Goal: Communication & Community: Answer question/provide support

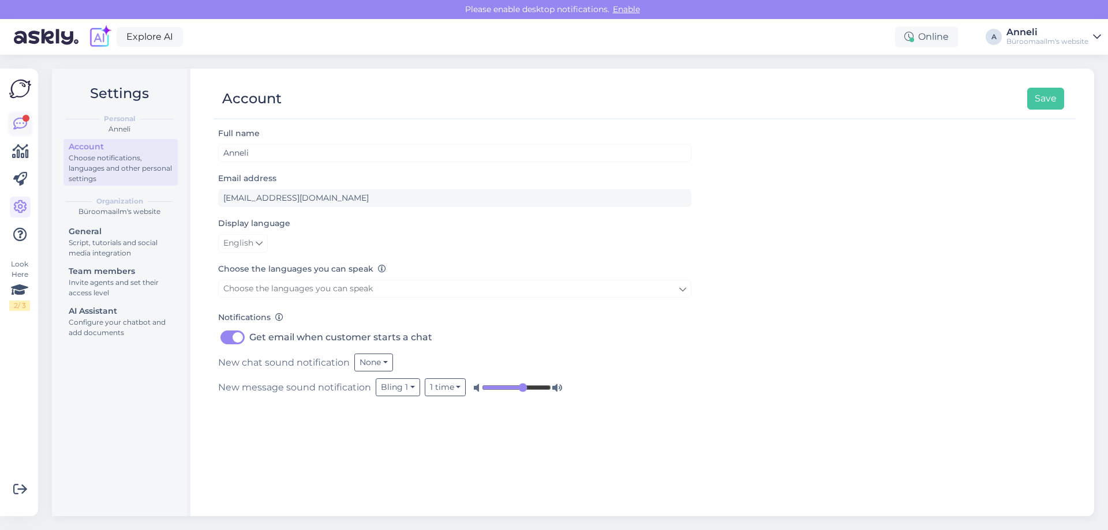
click at [27, 125] on icon at bounding box center [20, 124] width 14 height 14
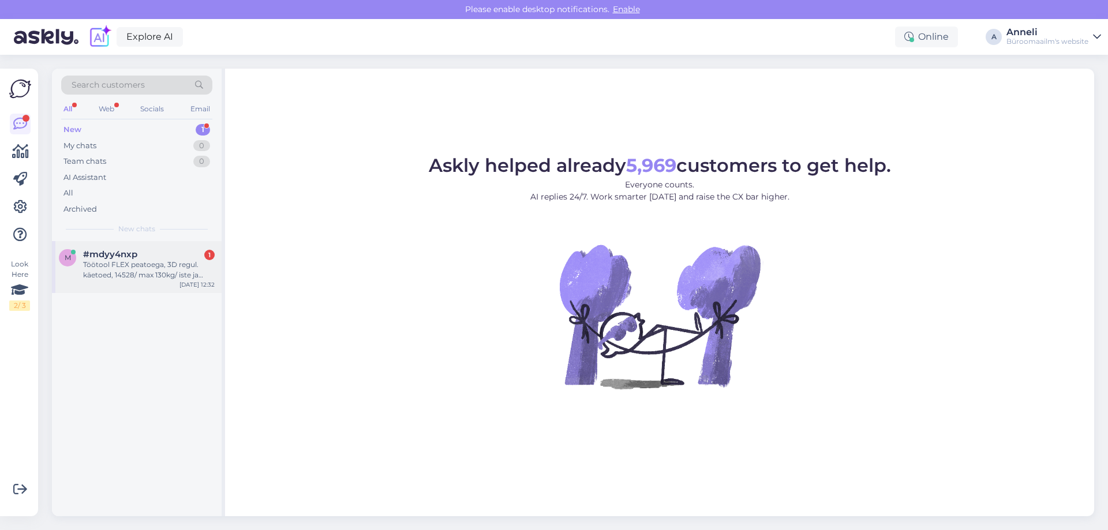
click at [164, 268] on div "Töötool FLEX peatoega, 3D regul. käetoed, 14528/ max 130kg/ iste ja seljatugi m…" at bounding box center [149, 270] width 132 height 21
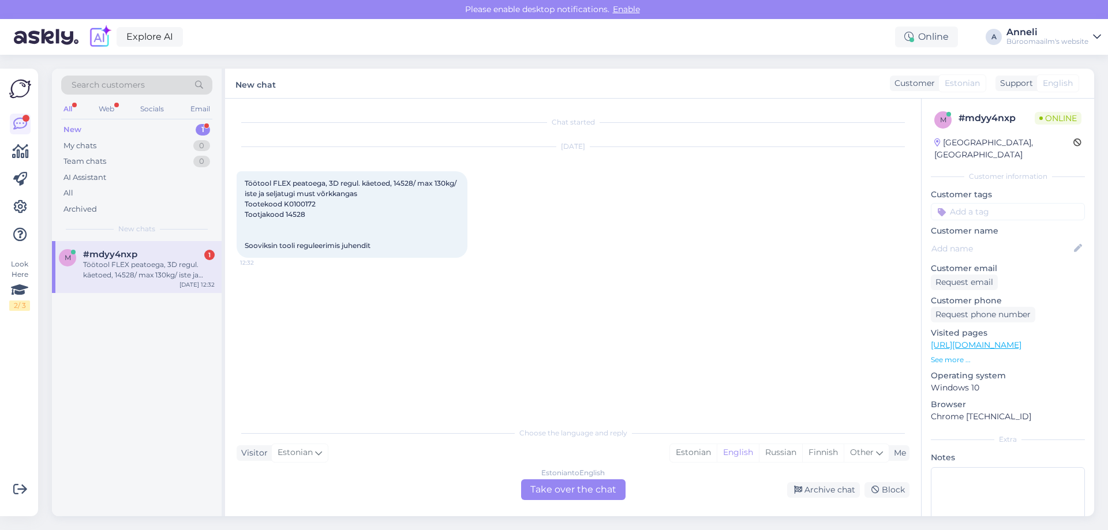
click at [591, 218] on div "[DATE] Töötool FLEX peatoega, 3D regul. käetoed, 14528/ max 130kg/ iste ja selj…" at bounding box center [573, 202] width 673 height 136
drag, startPoint x: 314, startPoint y: 204, endPoint x: 285, endPoint y: 203, distance: 29.4
click at [285, 203] on span "Töötool FLEX peatoega, 3D regul. käetoed, 14528/ max 130kg/ iste ja seljatugi m…" at bounding box center [351, 214] width 213 height 71
copy span "K0100172"
click at [691, 456] on div "Estonian" at bounding box center [693, 452] width 47 height 17
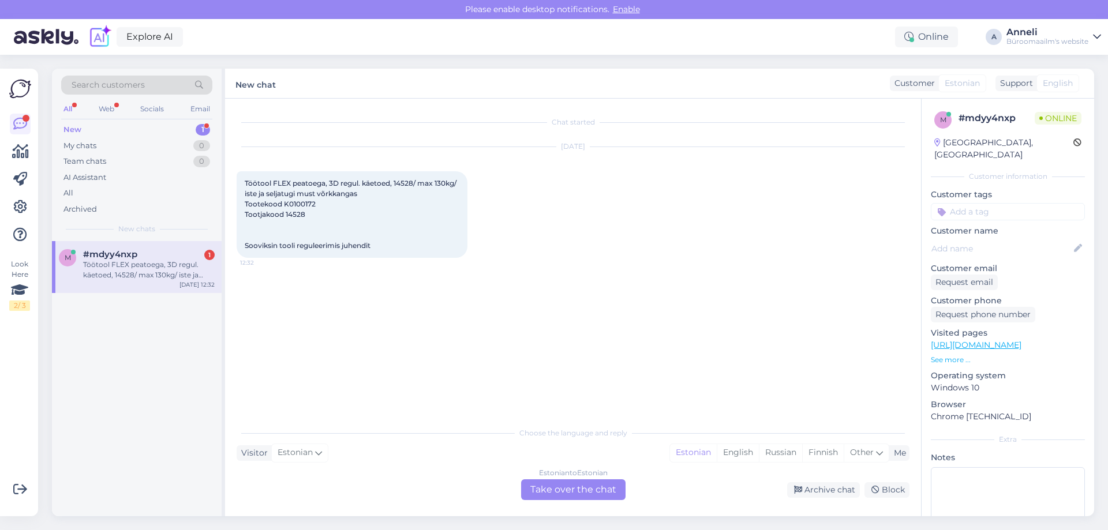
click at [586, 492] on div "Estonian to Estonian Take over the chat" at bounding box center [573, 489] width 104 height 21
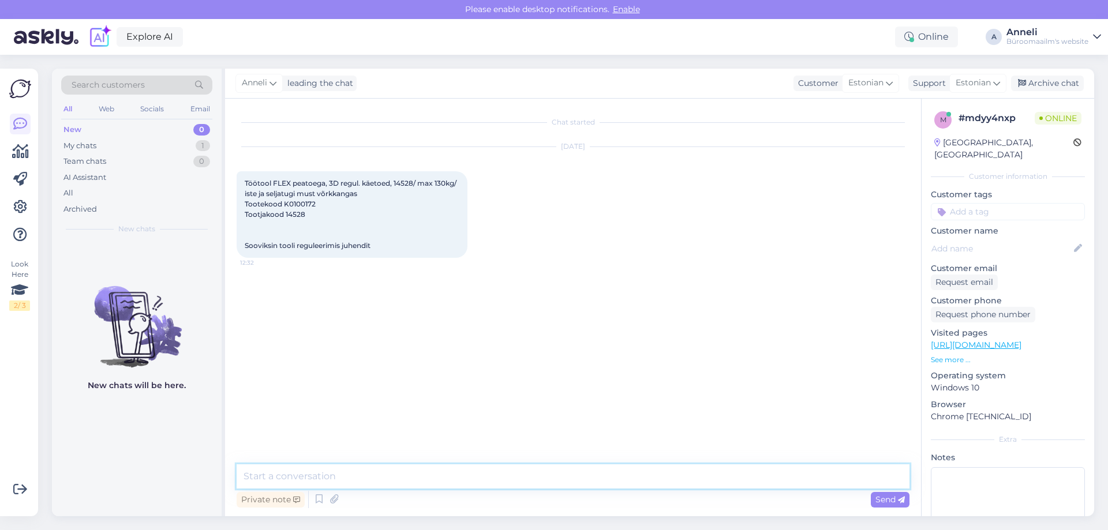
click at [526, 475] on textarea at bounding box center [573, 476] width 673 height 24
type textarea "Tere"
type textarea "kas võite oma e-maili vastamiseks jätta?"
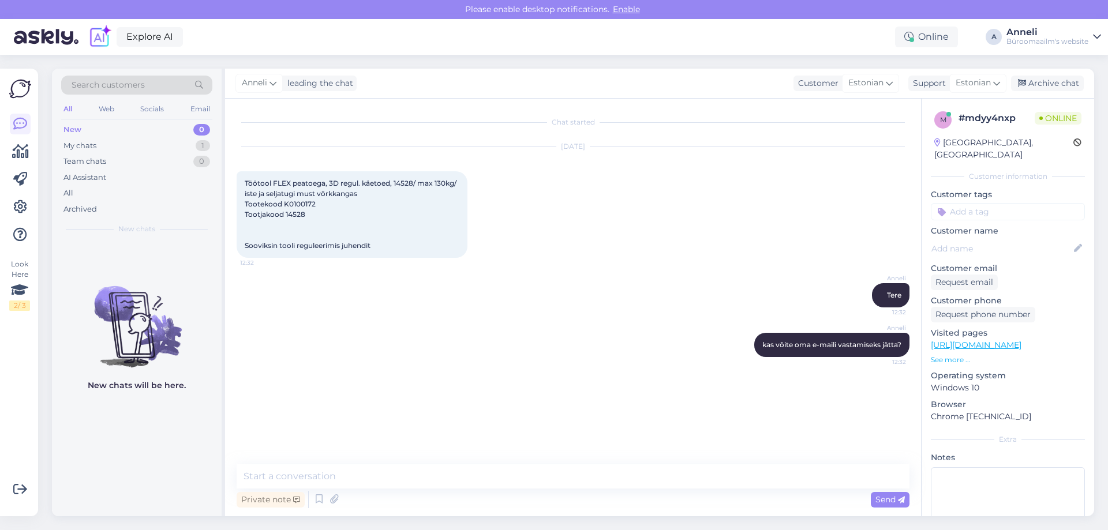
click at [522, 407] on div "Chat started [DATE] Töötool FLEX peatoega, 3D regul. käetoed, 14528/ max 130kg/…" at bounding box center [578, 282] width 683 height 344
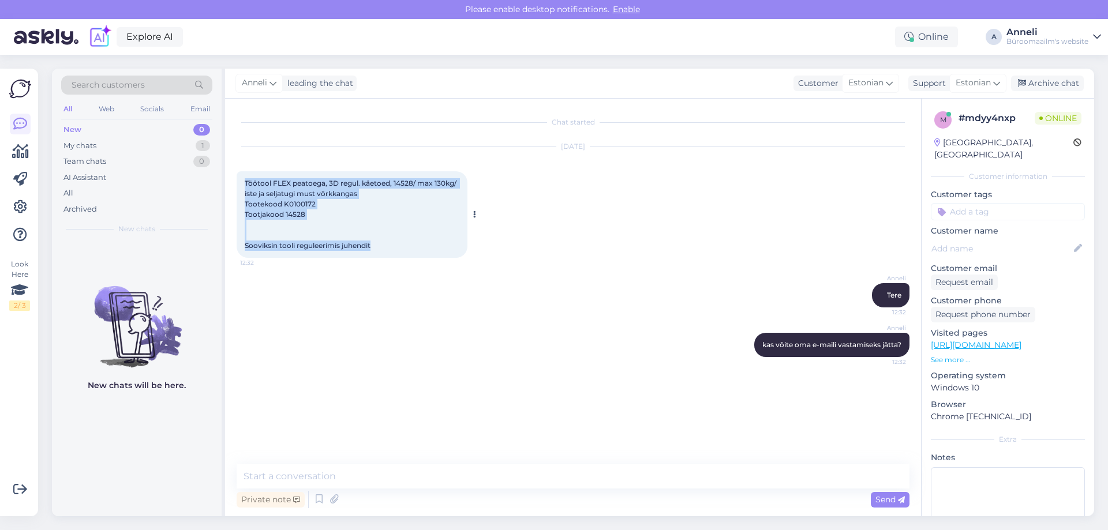
drag, startPoint x: 373, startPoint y: 245, endPoint x: 243, endPoint y: 183, distance: 143.7
click at [243, 183] on div "Töötool FLEX peatoega, 3D regul. käetoed, 14528/ max 130kg/ iste ja seljatugi m…" at bounding box center [352, 214] width 231 height 87
copy span "Töötool FLEX peatoega, 3D regul. käetoed, 14528/ max 130kg/ iste ja seljatugi m…"
click at [197, 144] on div "1" at bounding box center [203, 146] width 14 height 12
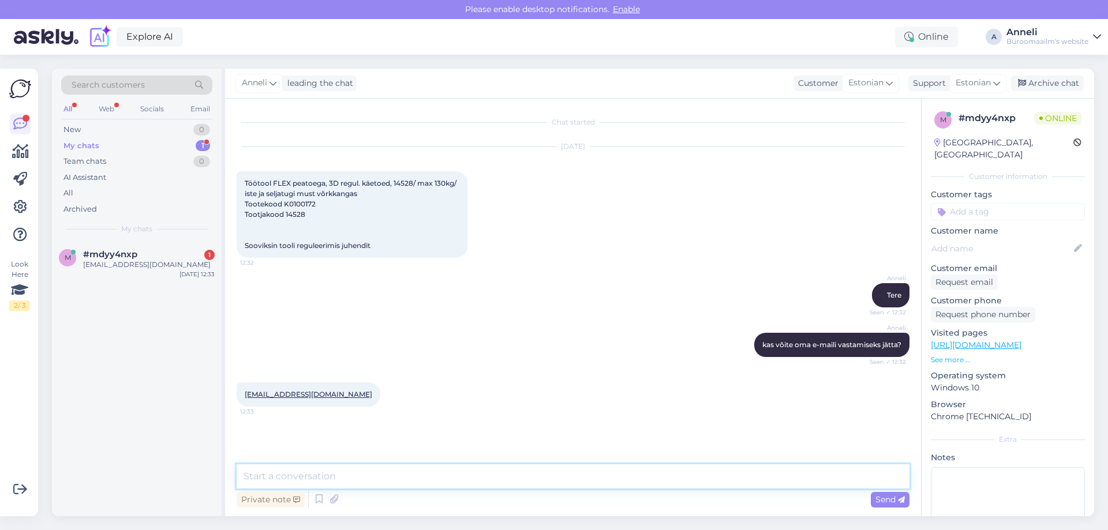
click at [496, 473] on textarea at bounding box center [573, 476] width 673 height 24
type textarea "Tänan, vastan teile sinna."
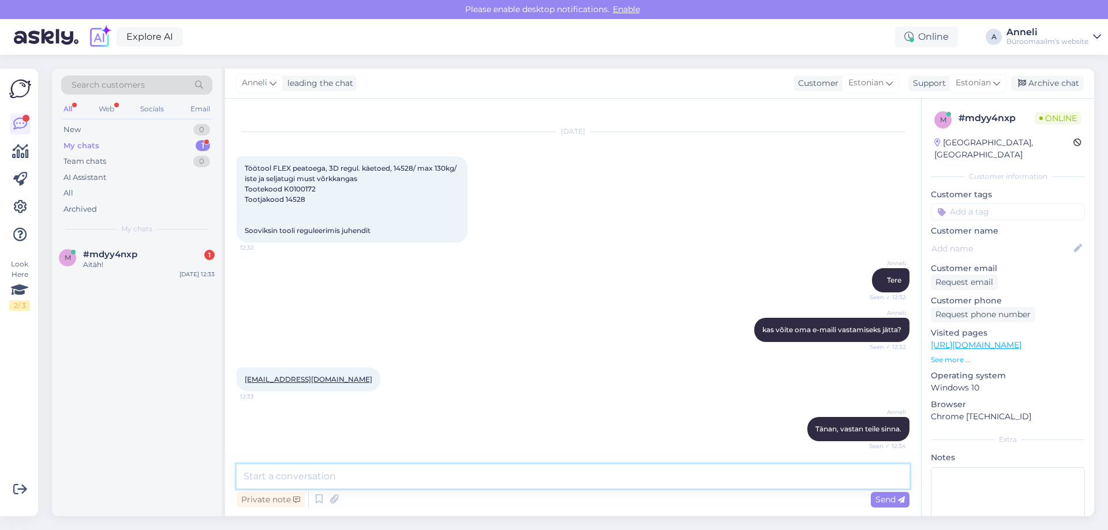
scroll to position [65, 0]
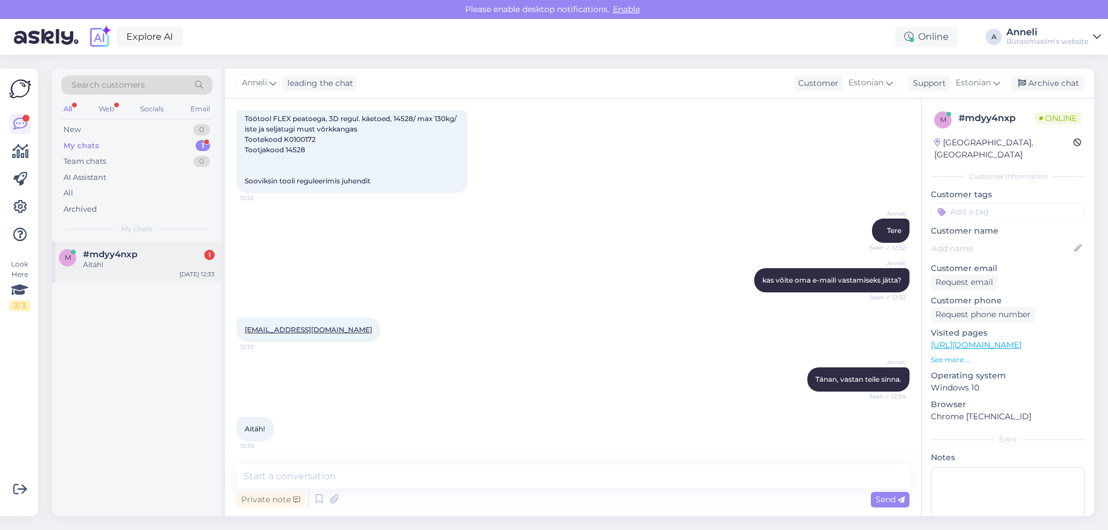
click at [129, 248] on div "m #mdyy4nxp 1 Aitäh! [DATE] 12:33" at bounding box center [137, 262] width 170 height 42
click at [517, 327] on div "[EMAIL_ADDRESS][DOMAIN_NAME] 12:33" at bounding box center [573, 330] width 673 height 50
click at [432, 480] on textarea at bounding box center [573, 476] width 673 height 24
